Goal: Information Seeking & Learning: Find contact information

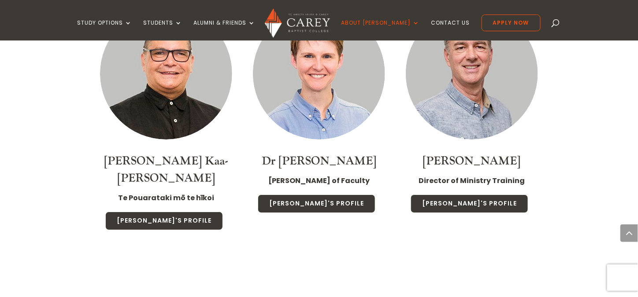
scroll to position [955, 0]
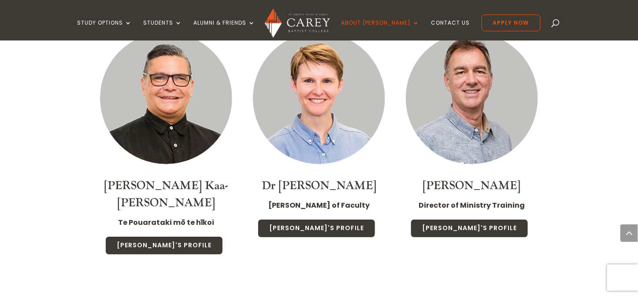
click at [314, 106] on img at bounding box center [319, 98] width 132 height 132
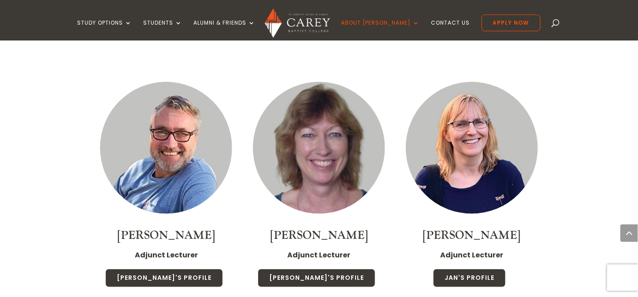
scroll to position [2262, 0]
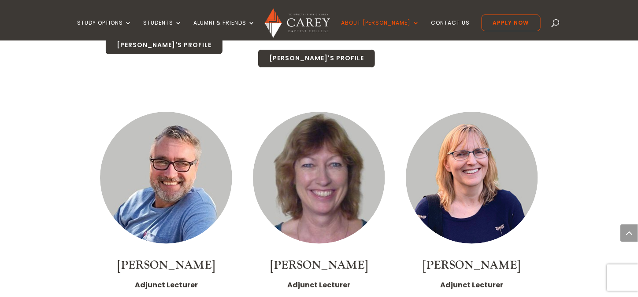
click at [185, 122] on img at bounding box center [166, 178] width 132 height 132
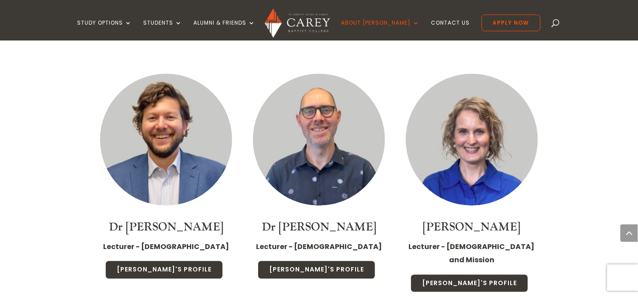
scroll to position [1745, 0]
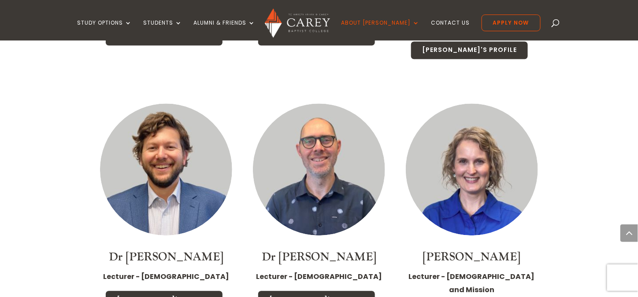
click at [175, 125] on img at bounding box center [166, 169] width 132 height 132
click at [336, 123] on img at bounding box center [319, 169] width 132 height 132
click at [484, 137] on img at bounding box center [472, 169] width 132 height 132
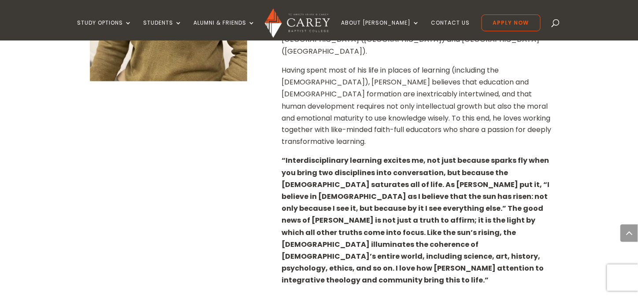
scroll to position [444, 0]
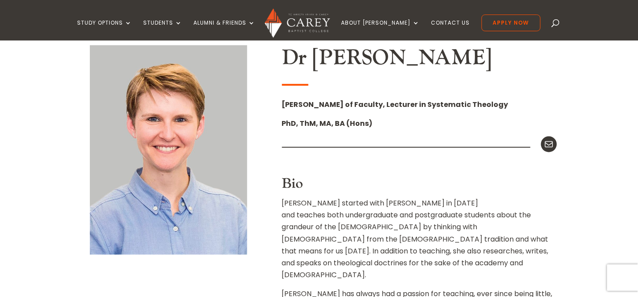
scroll to position [227, 0]
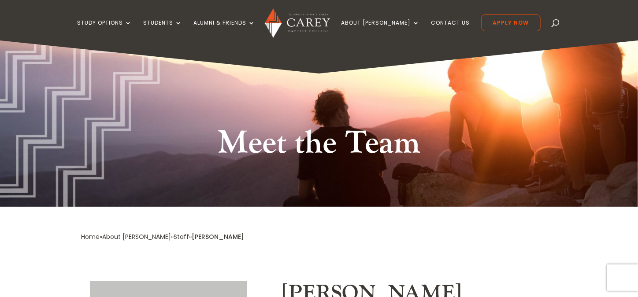
scroll to position [147, 0]
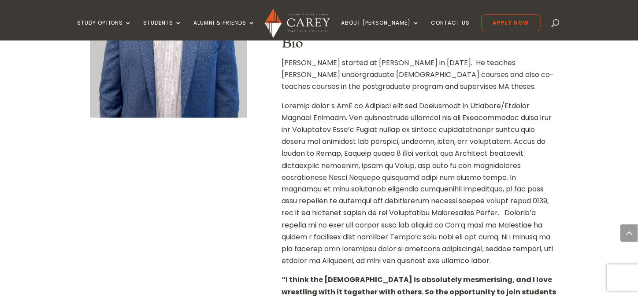
scroll to position [478, 0]
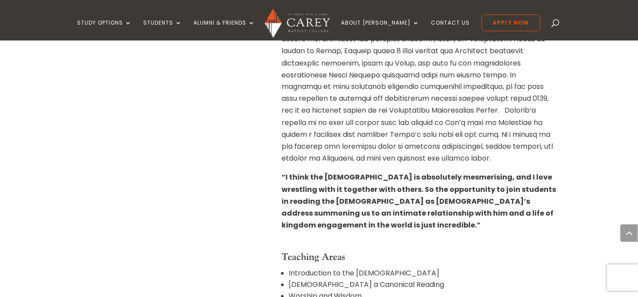
click at [448, 174] on strong "“I think the Old Testament is absolutely mesmerising, and I love wrestling with…" at bounding box center [419, 202] width 274 height 58
copy strong "mesmerising"
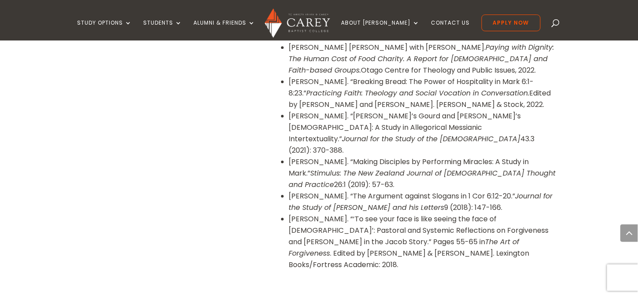
scroll to position [928, 0]
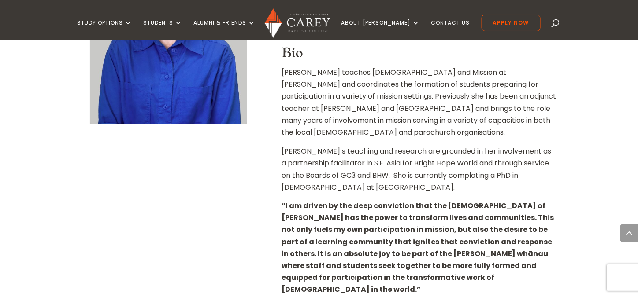
scroll to position [315, 0]
